Goal: Find specific page/section

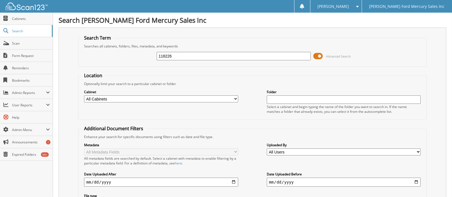
type input "118226"
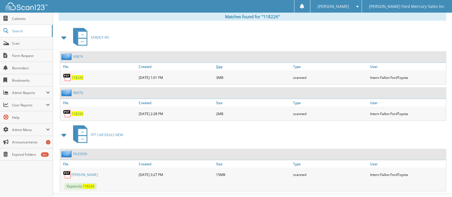
scroll to position [237, 0]
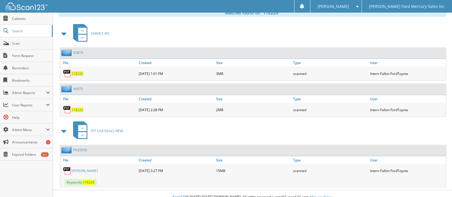
click at [83, 168] on link "[PERSON_NAME]" at bounding box center [84, 170] width 26 height 5
click at [17, 43] on span "Scan" at bounding box center [31, 43] width 38 height 5
